Goal: Information Seeking & Learning: Find specific fact

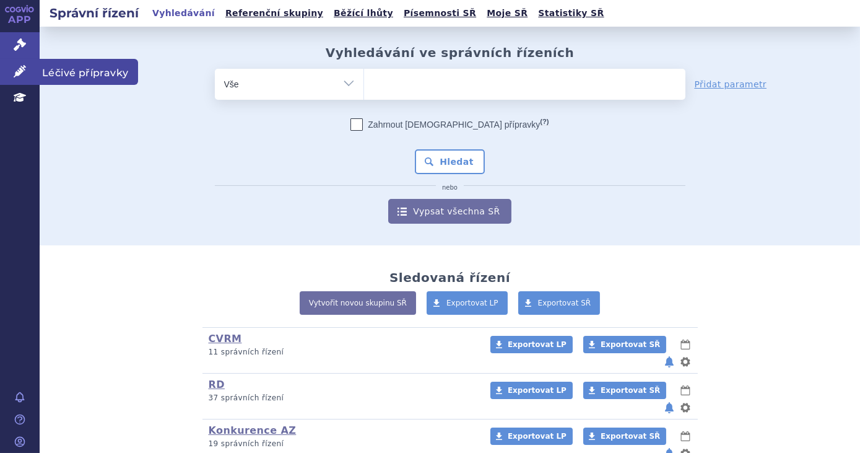
click at [20, 72] on icon at bounding box center [20, 71] width 12 height 12
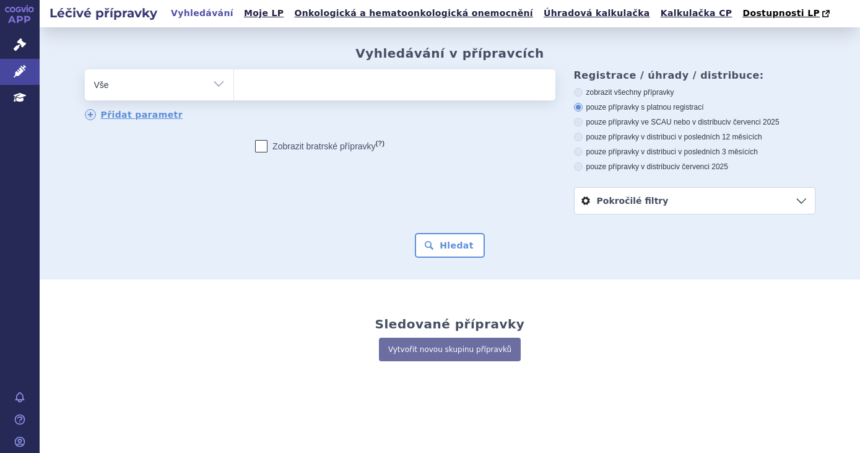
click at [254, 81] on ul at bounding box center [395, 82] width 322 height 26
click at [234, 81] on select at bounding box center [234, 84] width 1 height 31
type input "fl"
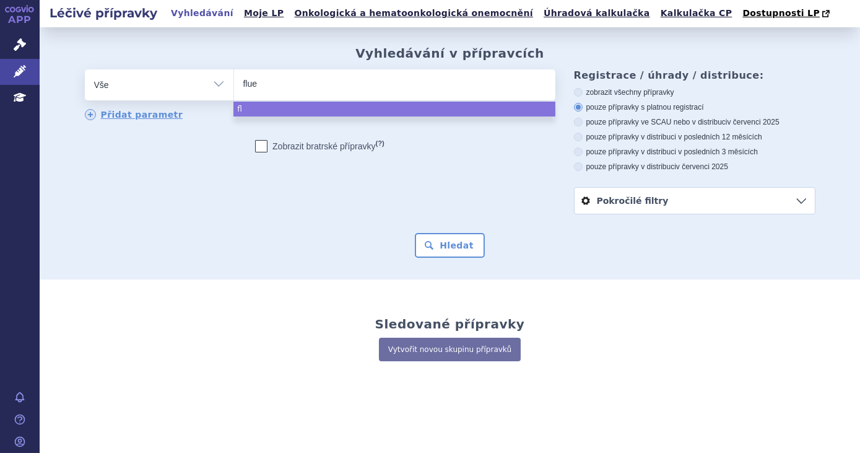
type input "fluen"
type input "fluenz"
select select "fluenz"
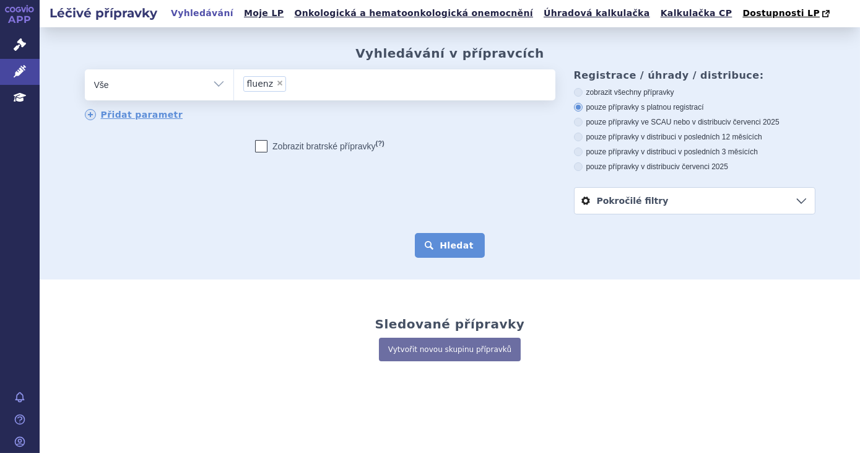
click at [429, 246] on button "Hledat" at bounding box center [450, 245] width 70 height 25
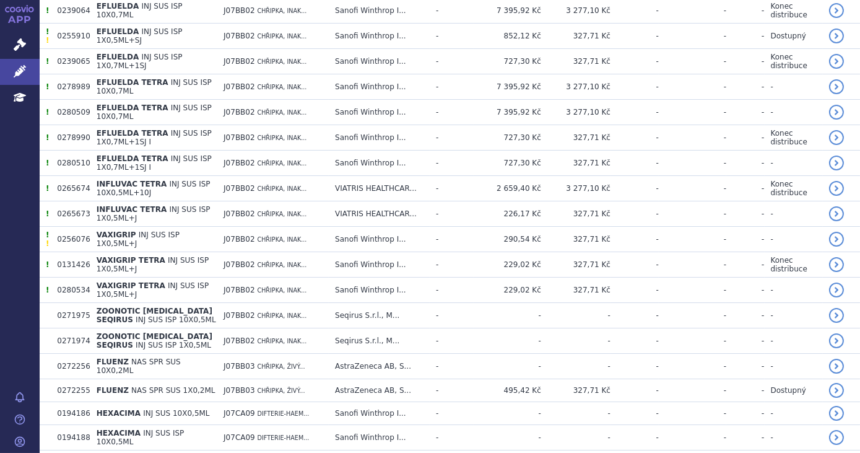
scroll to position [831, 0]
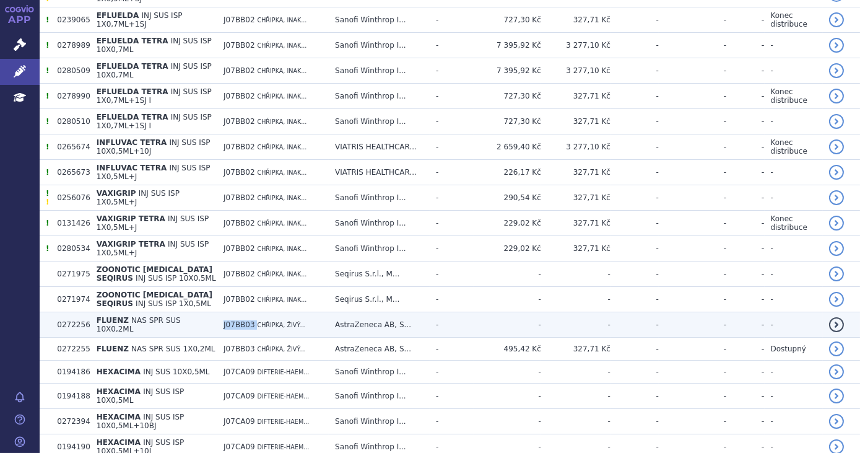
drag, startPoint x: 280, startPoint y: 260, endPoint x: 251, endPoint y: 260, distance: 29.1
click at [251, 312] on td "J07BB03 CHŘIPKA, ŽIVÝ..." at bounding box center [273, 324] width 112 height 25
copy td "J07BB03"
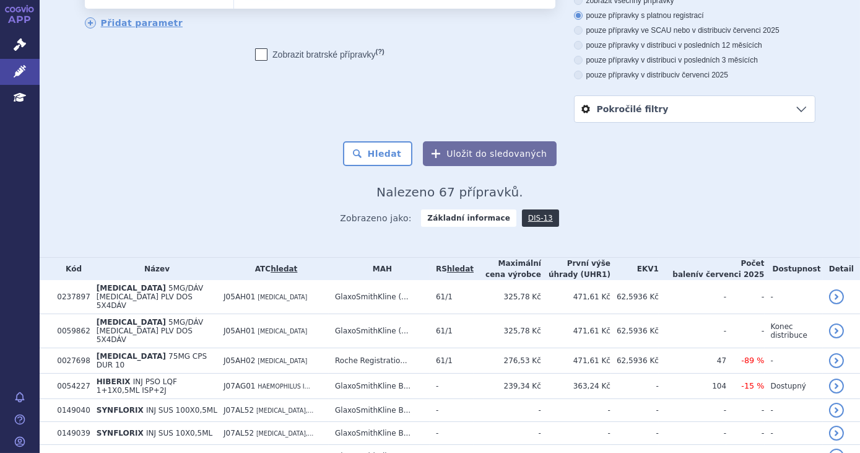
scroll to position [0, 0]
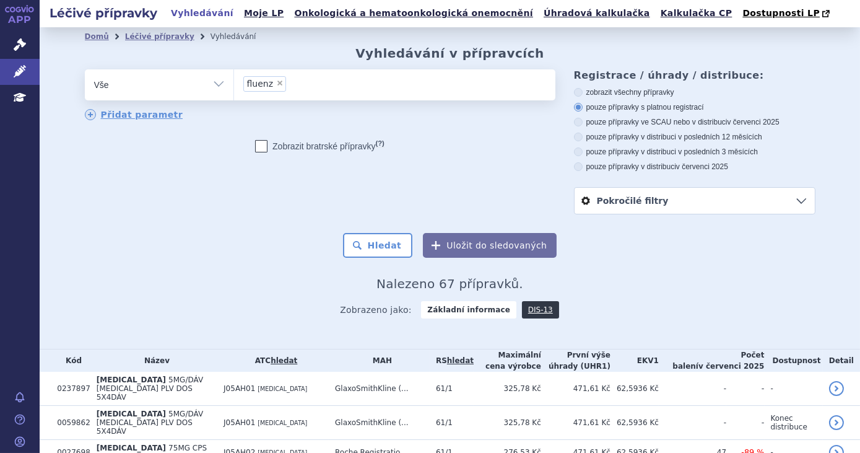
click at [276, 83] on span "×" at bounding box center [279, 82] width 7 height 7
click at [234, 83] on select "fluenz" at bounding box center [234, 84] width 1 height 31
select select
type input "J07BB03"
select select "J07BB03"
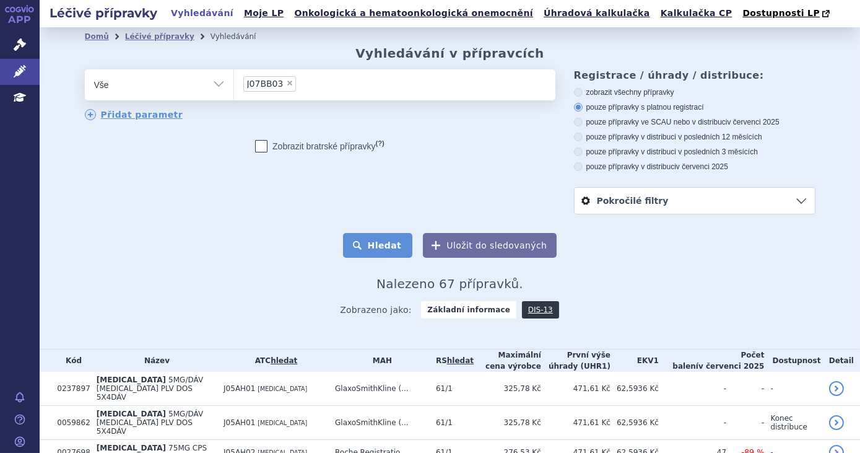
click at [362, 236] on button "Hledat" at bounding box center [378, 245] width 70 height 25
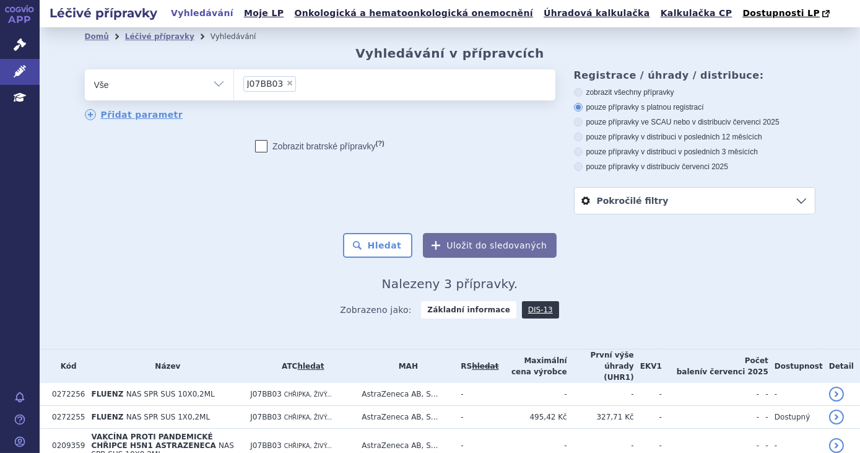
scroll to position [40, 0]
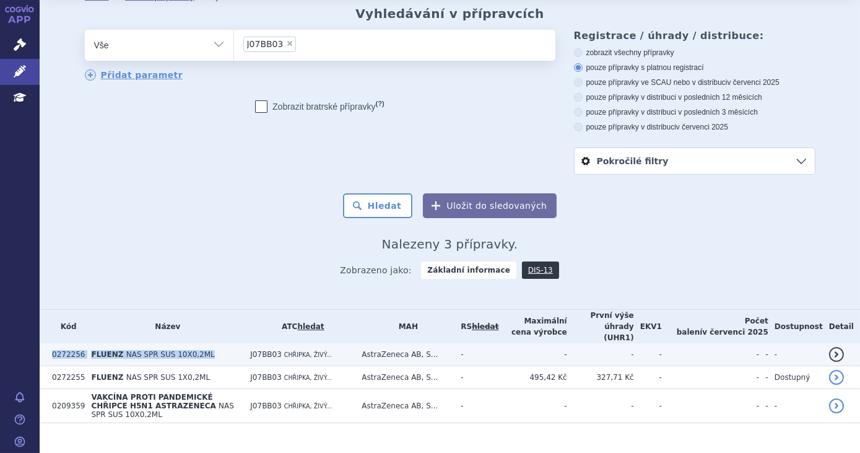
drag, startPoint x: 195, startPoint y: 348, endPoint x: 46, endPoint y: 345, distance: 149.3
click at [46, 345] on tr "0272256 FLUENZ NAS SPR SUS 10X0,2ML J07BB03 CHŘIPKA, ŽIVÝ... AstraZeneca AB, S.…" at bounding box center [450, 354] width 821 height 23
copy tr "0272256 FLUENZ NAS SPR SUS 10X0,2ML"
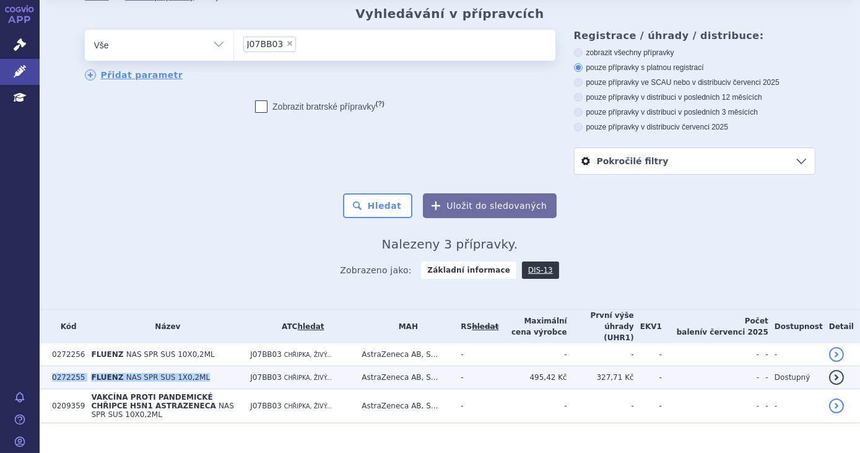
drag, startPoint x: 189, startPoint y: 367, endPoint x: 47, endPoint y: 368, distance: 141.9
click at [47, 368] on tr "0272255 FLUENZ NAS SPR SUS 1X0,2ML J07BB03 CHŘIPKA, ŽIVÝ... AstraZeneca AB, S..…" at bounding box center [450, 377] width 821 height 23
copy tr "0272255 FLUENZ NAS SPR SUS 1X0,2ML"
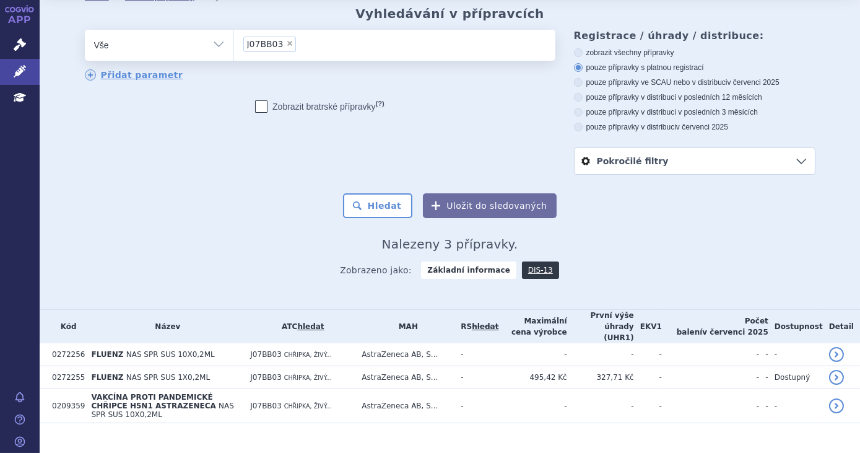
click at [261, 436] on section "Domů Léčivé přípravky Vyhledávání Vyhledávání v přípravcích odstranit Vše Přípr…" at bounding box center [450, 230] width 821 height 485
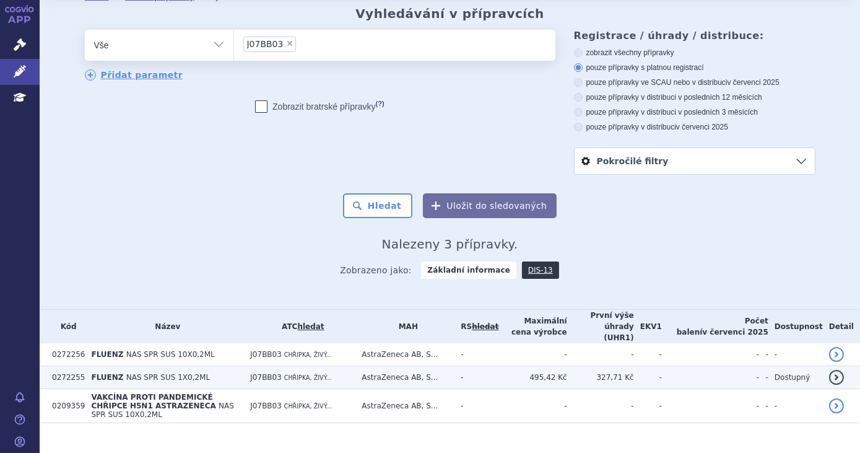
click at [244, 366] on td "FLUENZ NAS SPR SUS 1X0,2ML" at bounding box center [164, 377] width 159 height 23
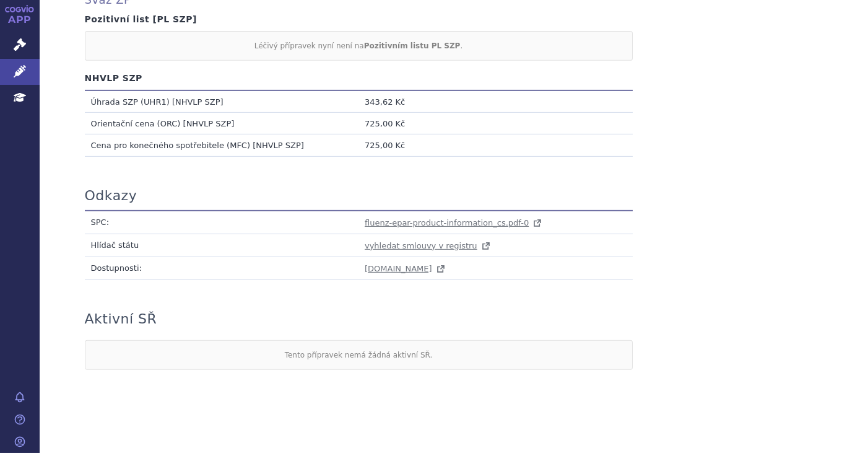
scroll to position [1123, 0]
click at [523, 216] on td "fluenz-epar-product-information_cs.pdf-0" at bounding box center [496, 223] width 274 height 24
click at [532, 217] on icon at bounding box center [538, 223] width 12 height 12
